Goal: Information Seeking & Learning: Learn about a topic

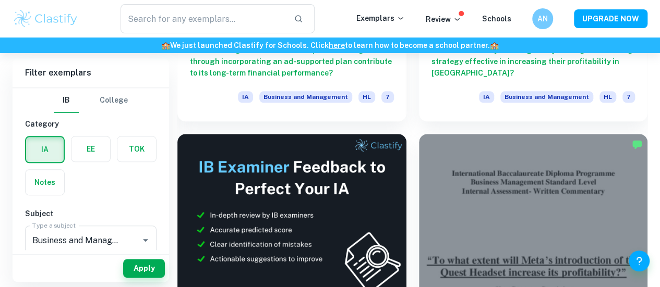
scroll to position [498, 0]
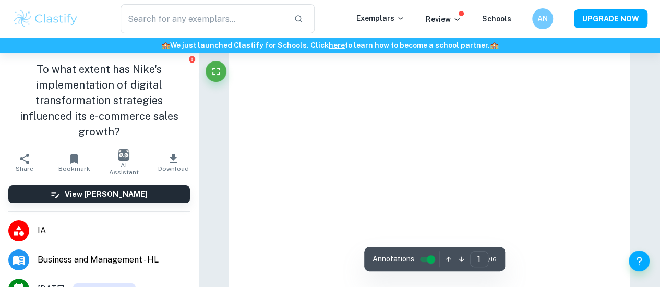
scroll to position [76, 0]
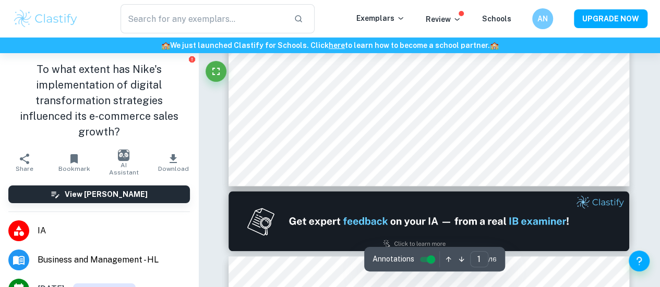
type input "2"
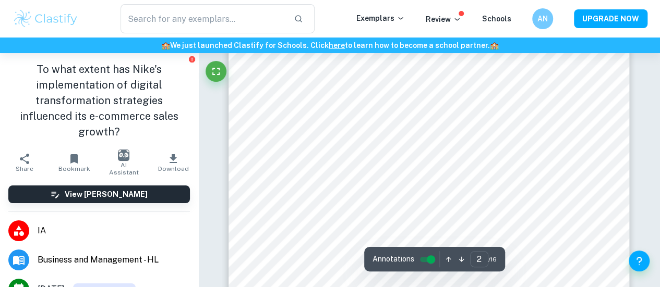
scroll to position [818, 0]
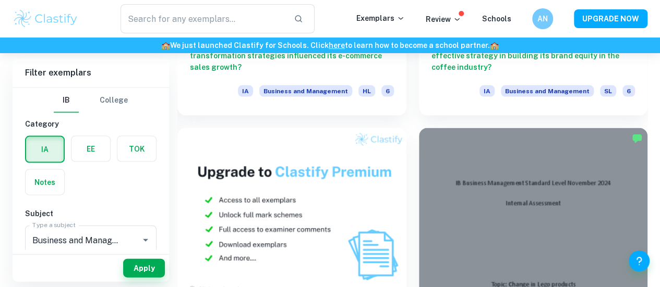
scroll to position [1058, 0]
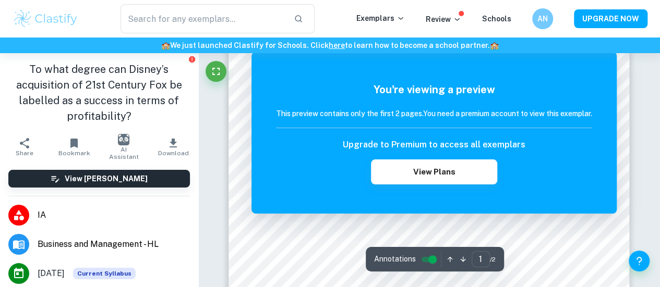
scroll to position [168, 0]
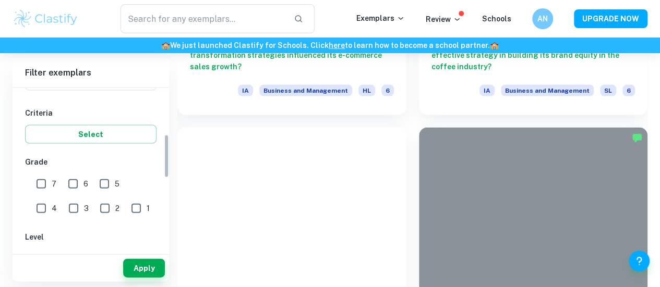
scroll to position [173, 0]
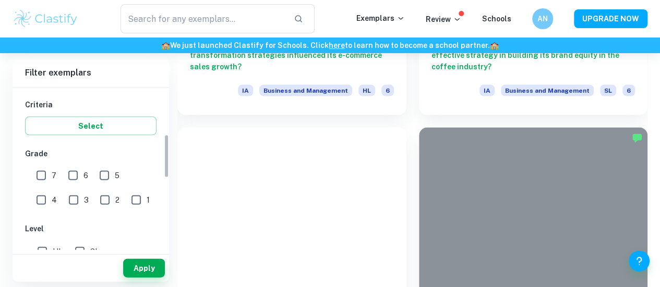
click at [43, 248] on input "HL" at bounding box center [42, 251] width 21 height 21
checkbox input "true"
click at [136, 267] on button "Apply" at bounding box center [144, 268] width 42 height 19
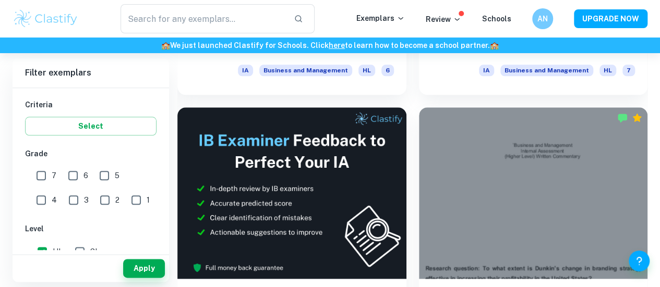
scroll to position [523, 0]
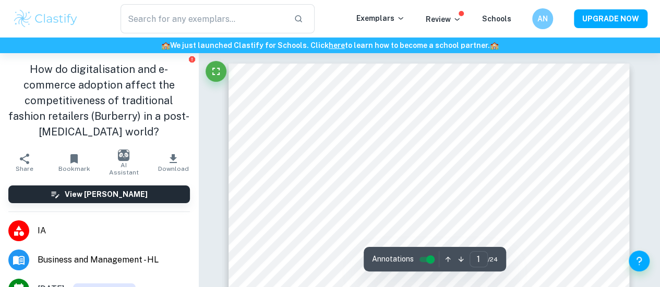
scroll to position [258, 0]
type input "2"
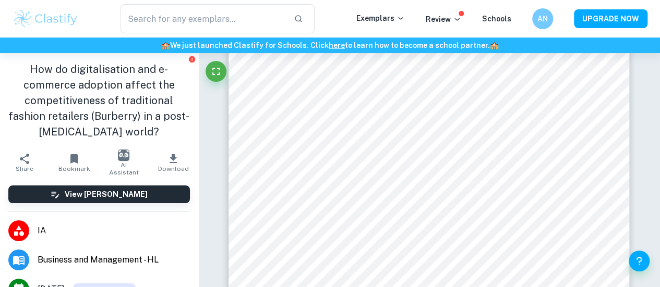
scroll to position [710, 0]
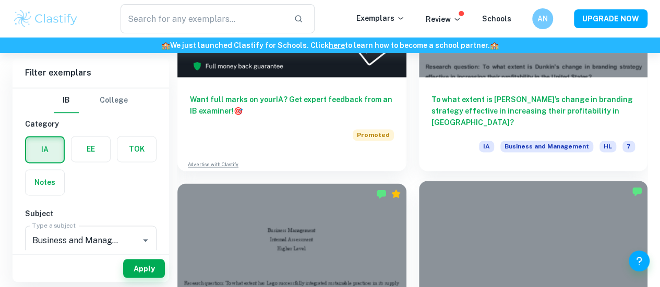
scroll to position [724, 0]
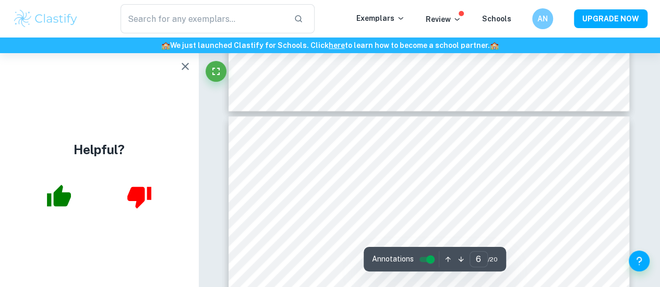
scroll to position [2931, 0]
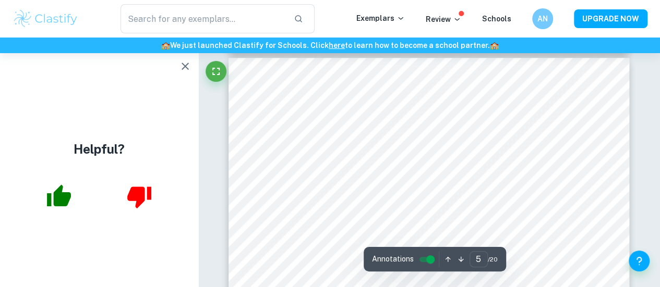
type input "4"
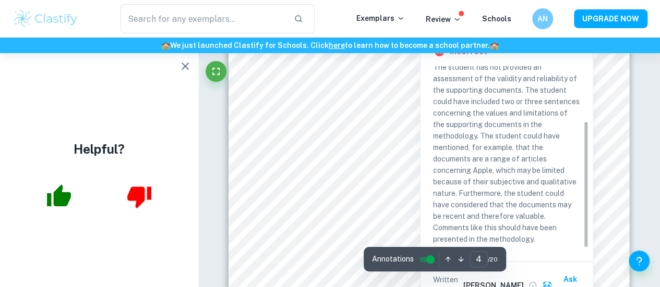
scroll to position [2049, 0]
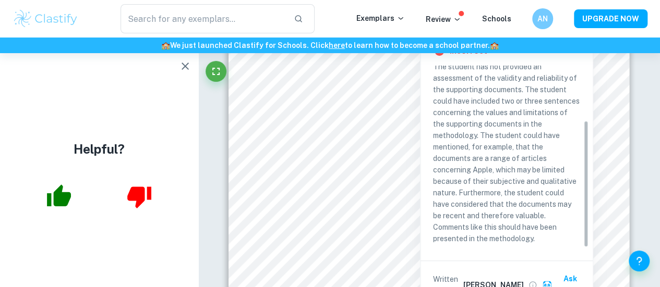
click at [524, 234] on p "The student has not provided an assessment of the validity and reliability of t…" at bounding box center [506, 153] width 147 height 184
drag, startPoint x: 524, startPoint y: 234, endPoint x: 508, endPoint y: 183, distance: 53.3
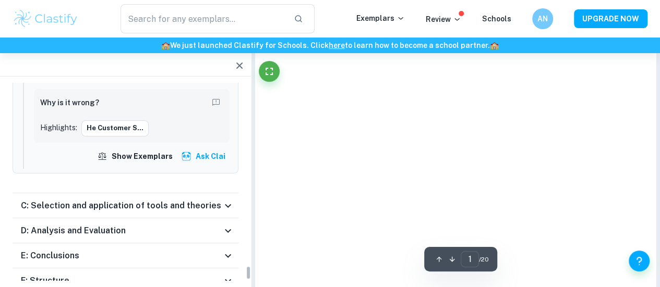
scroll to position [2565, 0]
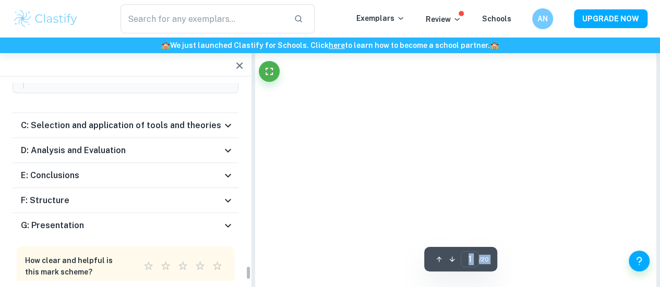
type input "4"
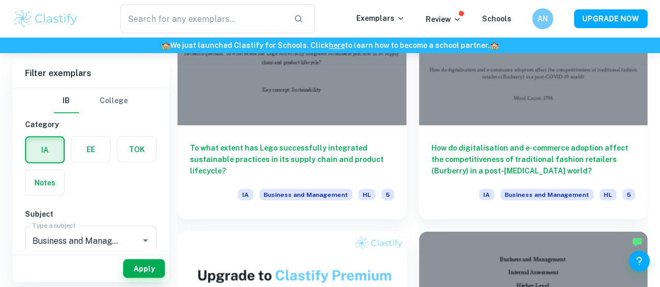
scroll to position [954, 0]
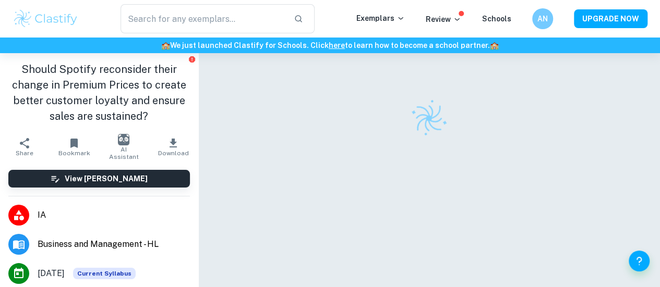
scroll to position [53, 0]
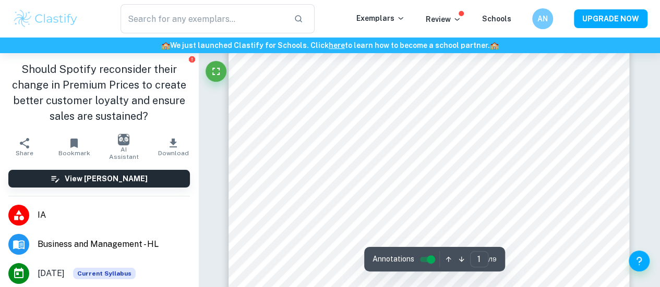
type input "2"
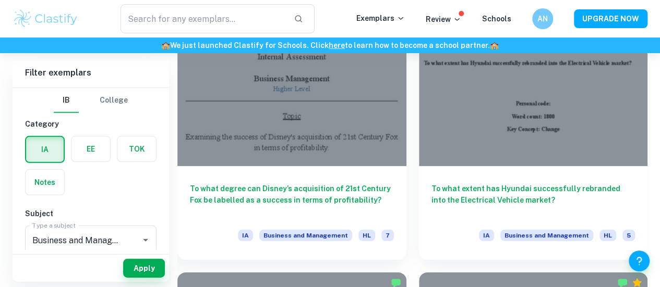
scroll to position [1469, 0]
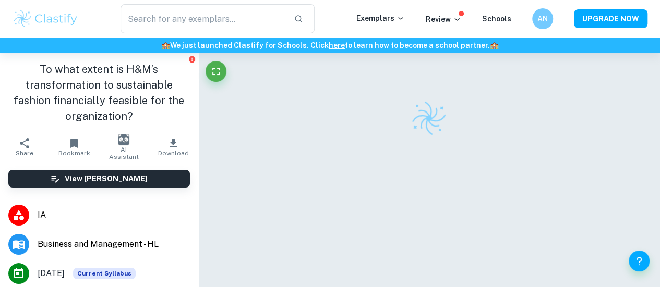
scroll to position [53, 0]
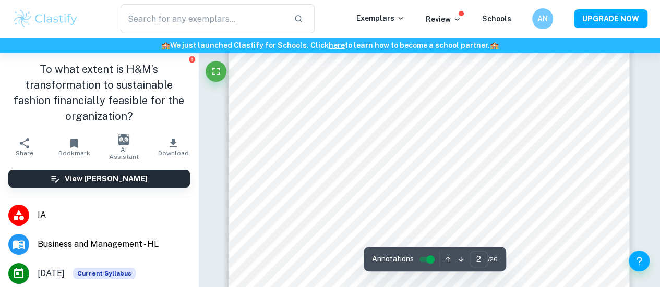
type input "2"
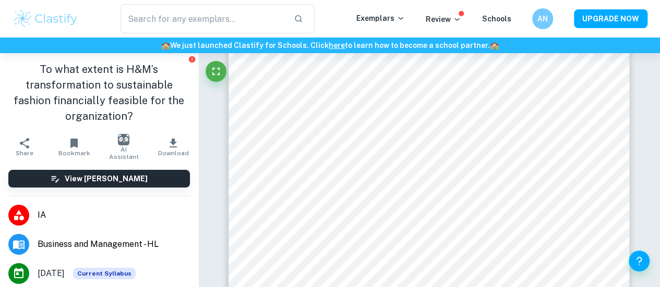
scroll to position [672, 0]
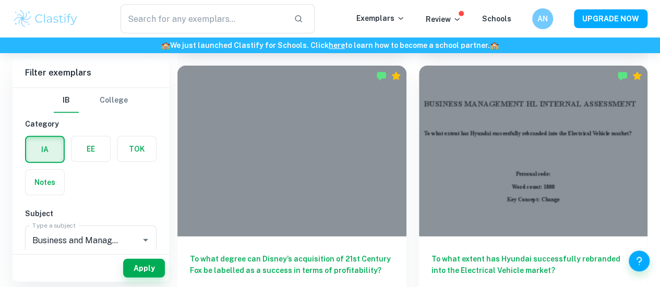
scroll to position [1398, 0]
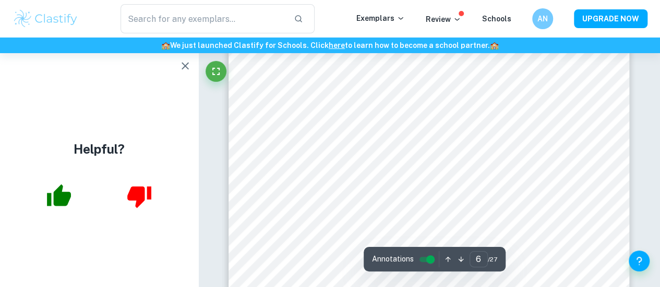
scroll to position [3038, 0]
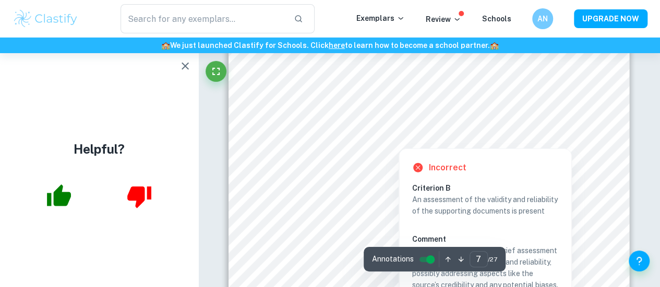
scroll to position [3115, 0]
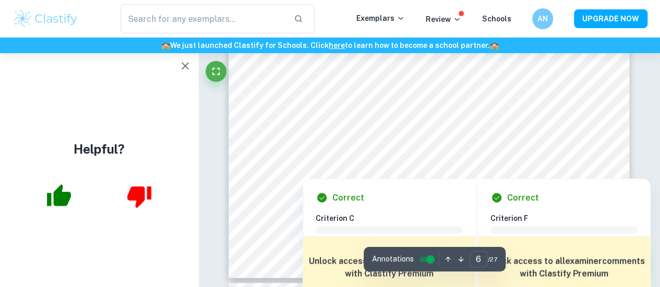
type input "7"
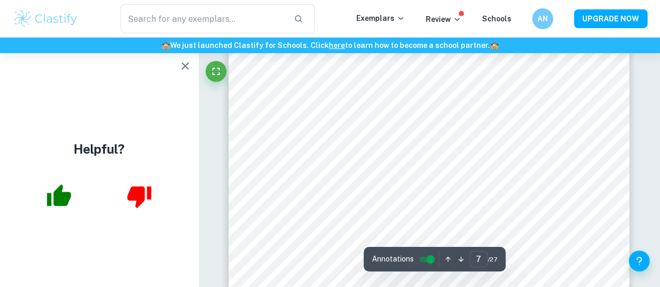
scroll to position [3353, 0]
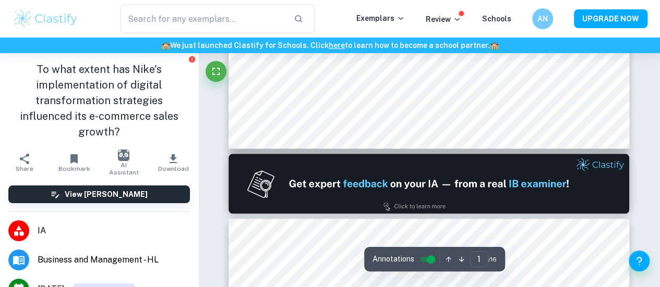
type input "2"
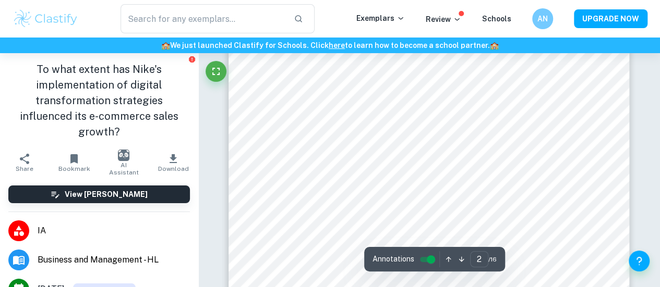
scroll to position [673, 0]
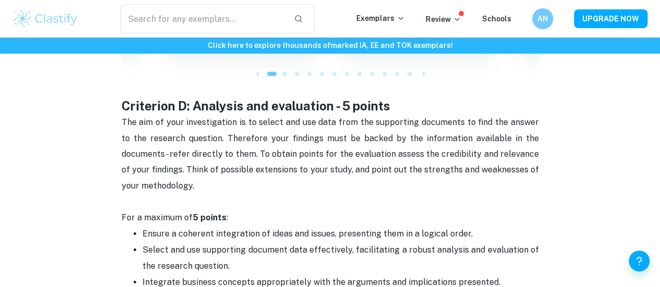
scroll to position [1561, 0]
